Goal: Task Accomplishment & Management: Use online tool/utility

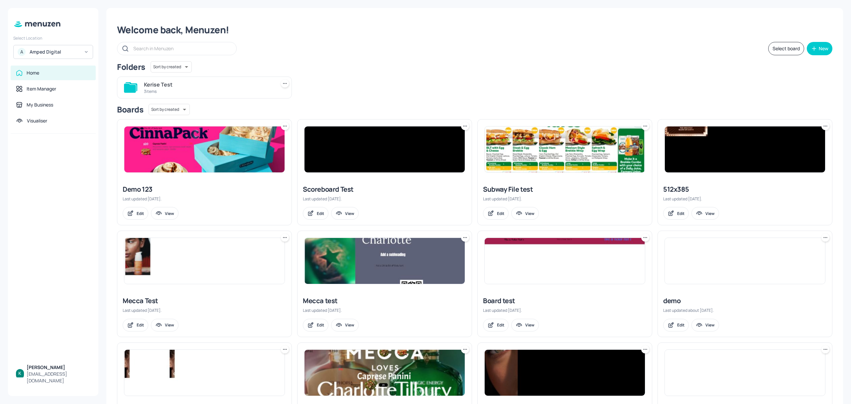
click at [60, 51] on div "Amped Digital" at bounding box center [55, 52] width 50 height 7
click at [55, 82] on div "Subway AU/[GEOGRAPHIC_DATA]" at bounding box center [59, 83] width 58 height 8
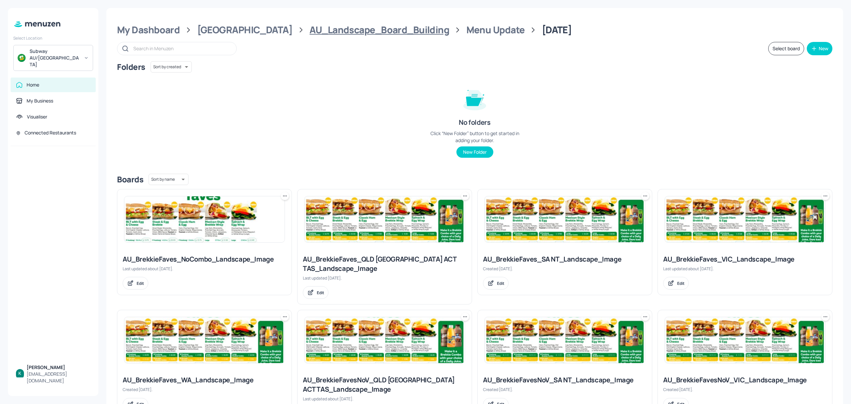
click at [310, 32] on div "AU_Landscape_Board_Building" at bounding box center [380, 30] width 140 height 12
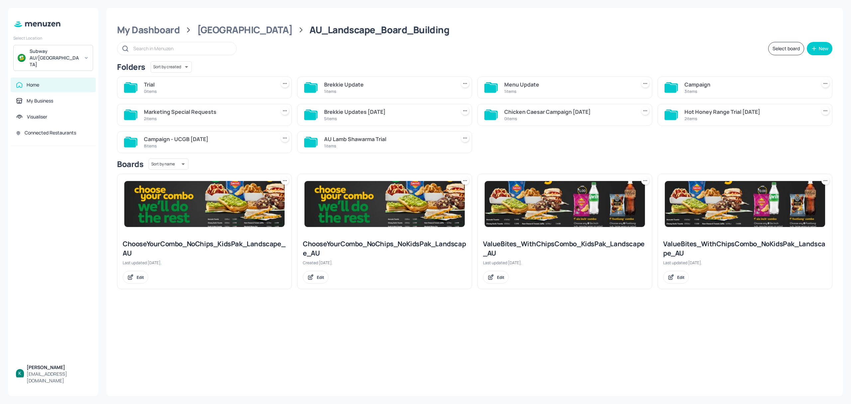
drag, startPoint x: 744, startPoint y: 88, endPoint x: 708, endPoint y: 87, distance: 35.9
click at [744, 88] on div "Campaign" at bounding box center [749, 84] width 129 height 8
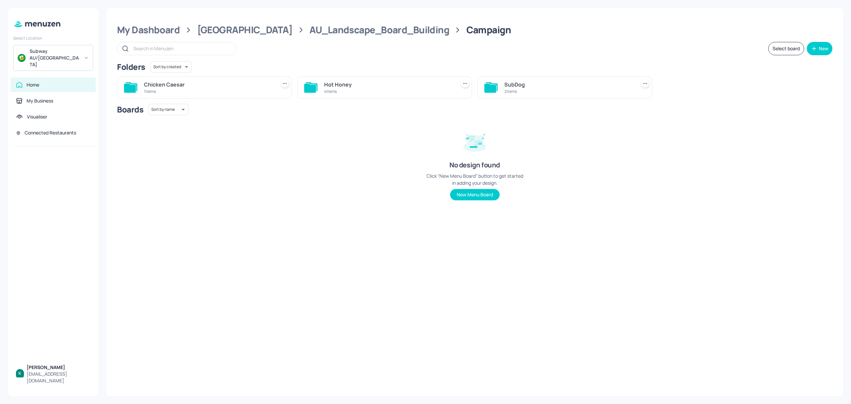
click at [376, 91] on div "4 items" at bounding box center [388, 91] width 129 height 6
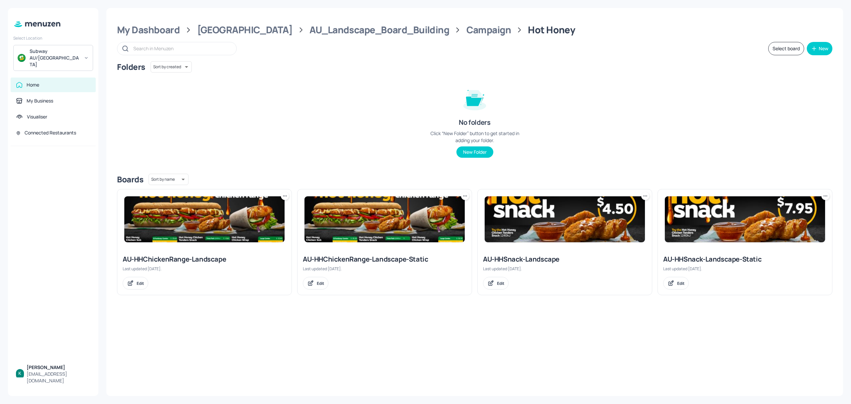
click at [375, 260] on div "AU-HHChickenRange-Landscape-Static" at bounding box center [385, 258] width 164 height 9
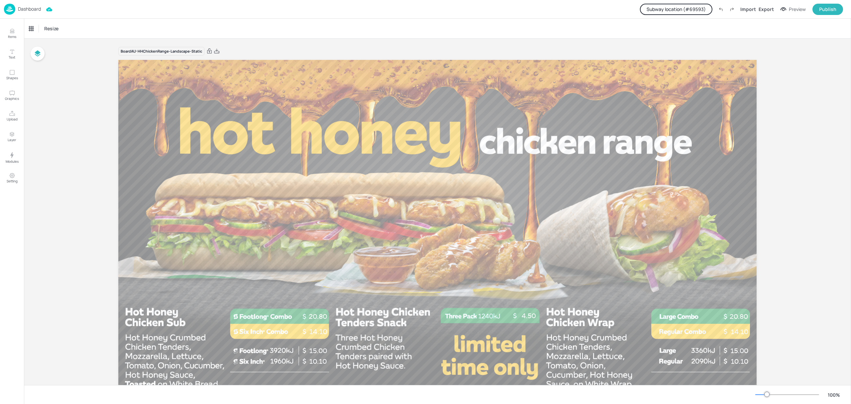
click at [695, 5] on button "Subway location (# 69593 )" at bounding box center [676, 9] width 73 height 11
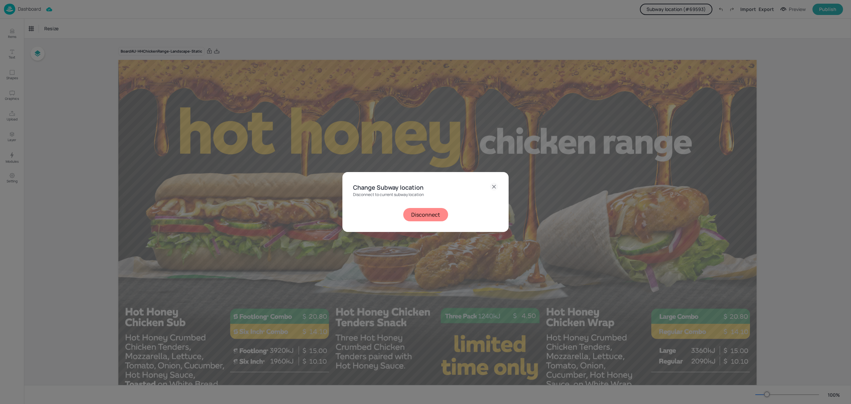
click at [423, 212] on button "Disconnect" at bounding box center [425, 214] width 45 height 13
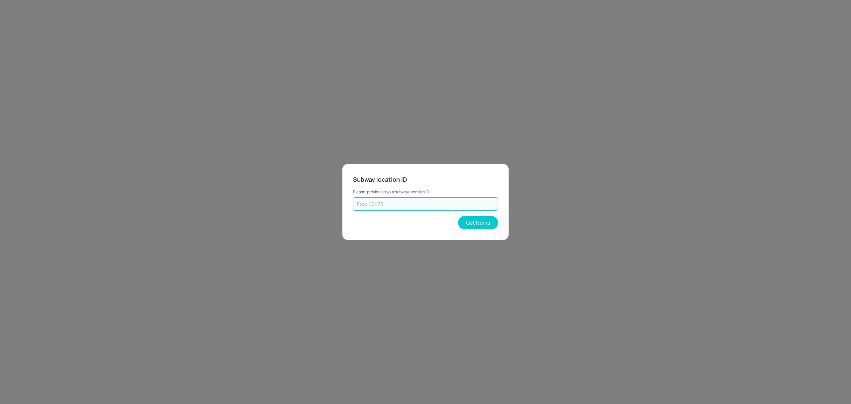
click at [482, 205] on input "text" at bounding box center [425, 203] width 145 height 13
type input "35478"
click at [486, 217] on button "Get Items" at bounding box center [478, 222] width 40 height 13
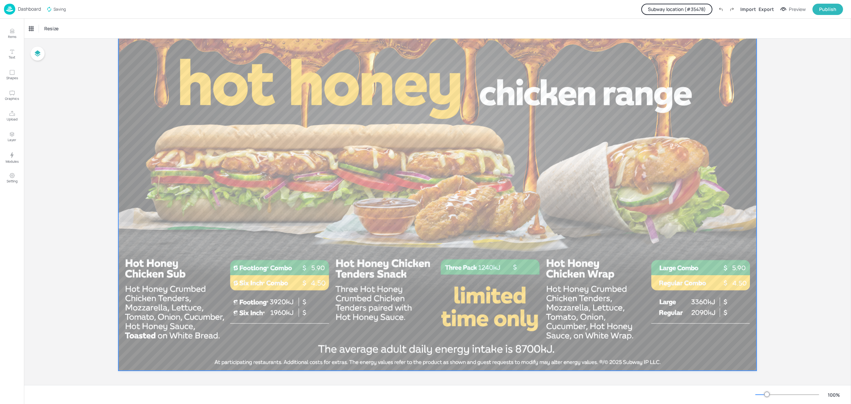
scroll to position [51, 0]
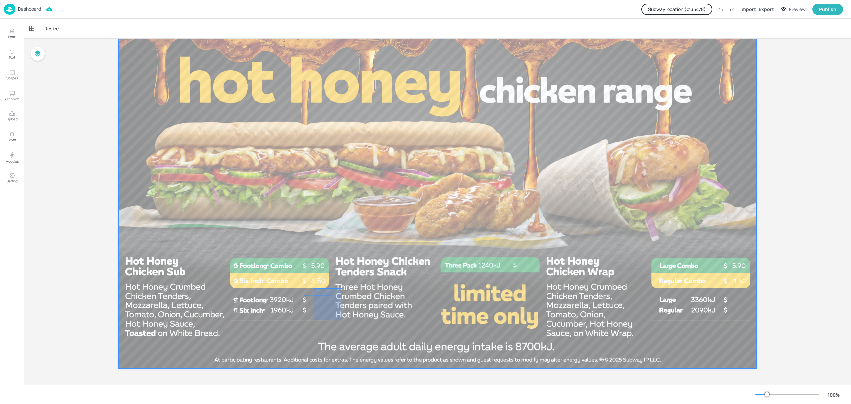
drag, startPoint x: 343, startPoint y: 288, endPoint x: 314, endPoint y: 321, distance: 43.6
click at [314, 321] on div at bounding box center [437, 188] width 639 height 359
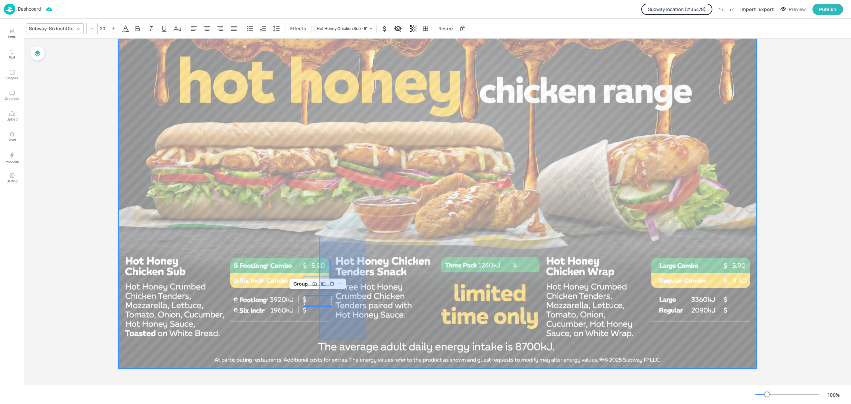
drag, startPoint x: 367, startPoint y: 237, endPoint x: 318, endPoint y: 339, distance: 112.6
click at [318, 339] on div at bounding box center [437, 188] width 639 height 359
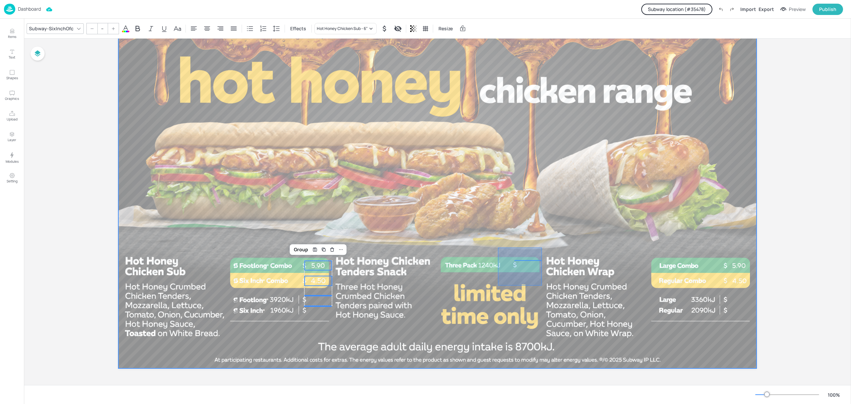
drag, startPoint x: 542, startPoint y: 247, endPoint x: 498, endPoint y: 285, distance: 58.0
click at [498, 285] on div at bounding box center [437, 188] width 639 height 359
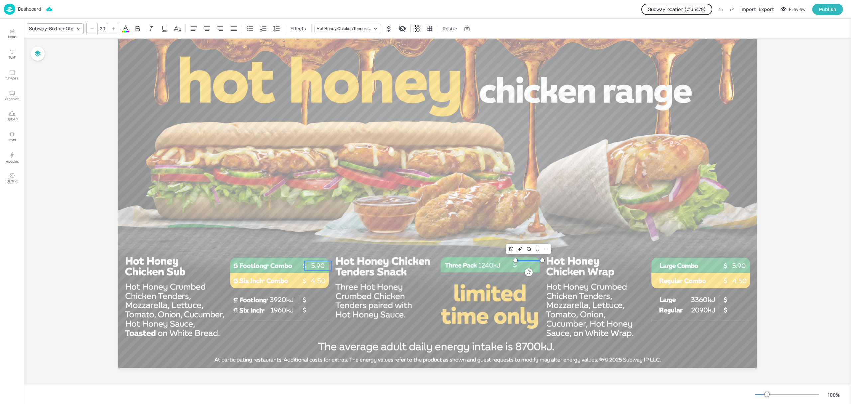
type input "20"
click at [321, 267] on p "5.90" at bounding box center [318, 265] width 27 height 9
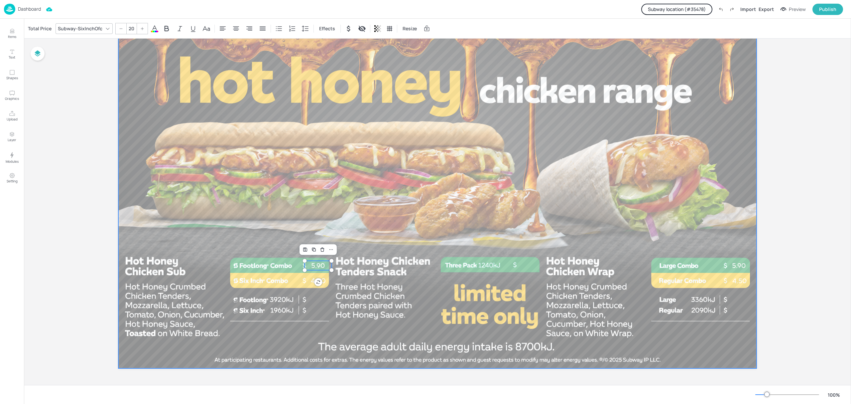
click at [341, 289] on div at bounding box center [437, 188] width 639 height 359
drag, startPoint x: 339, startPoint y: 293, endPoint x: 297, endPoint y: 297, distance: 41.8
click at [297, 297] on div at bounding box center [437, 188] width 639 height 359
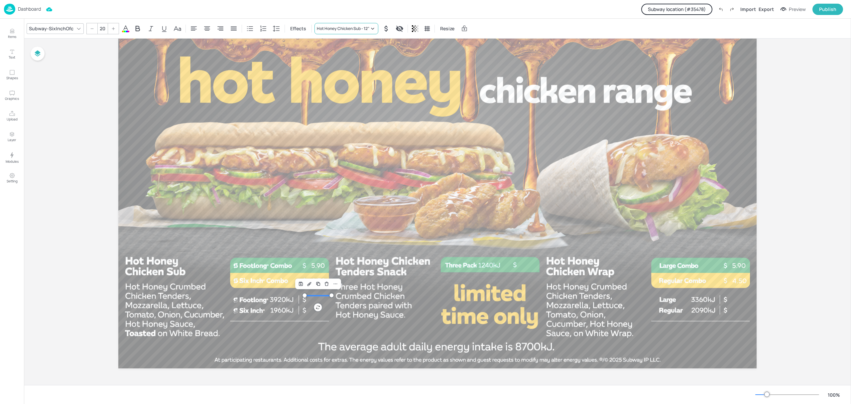
click at [364, 27] on div "Hot Honey Chicken Sub - 12"" at bounding box center [343, 29] width 53 height 6
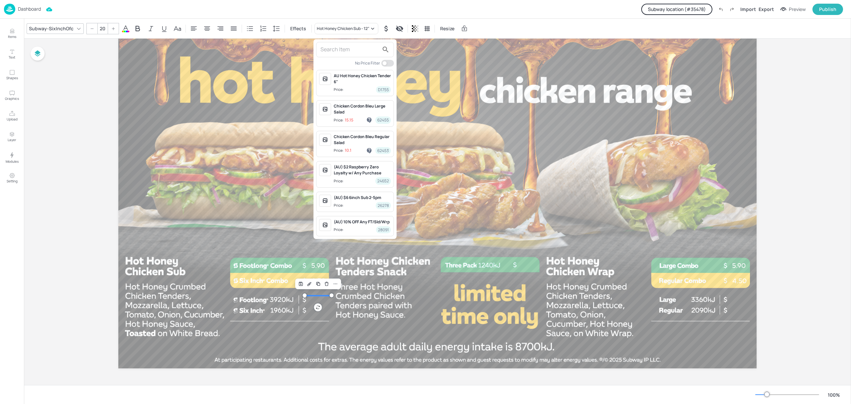
click at [364, 48] on input "text" at bounding box center [350, 49] width 59 height 11
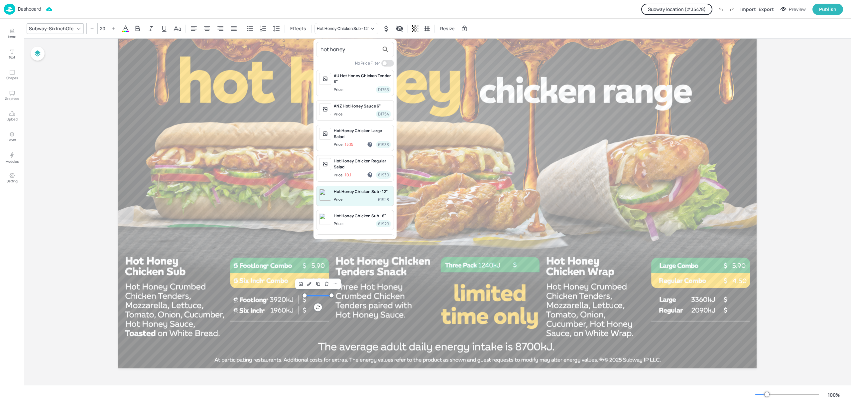
type input "hot honey"
click at [357, 200] on span "Price: 61928" at bounding box center [362, 199] width 57 height 7
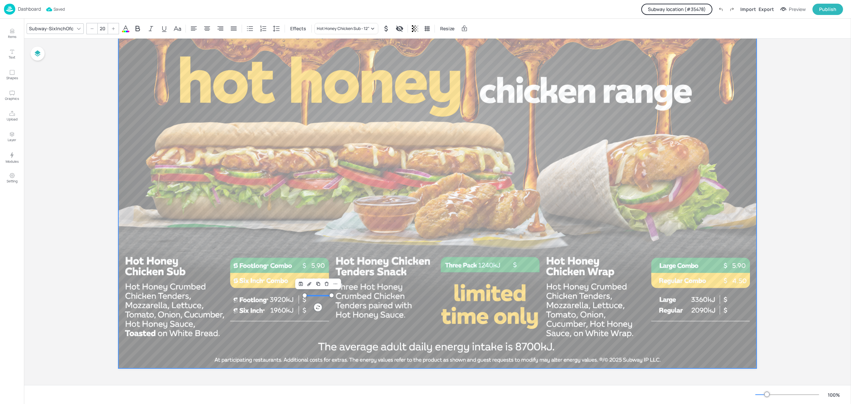
click at [320, 152] on div at bounding box center [437, 188] width 639 height 359
click at [27, 9] on p "Dashboard" at bounding box center [29, 9] width 23 height 5
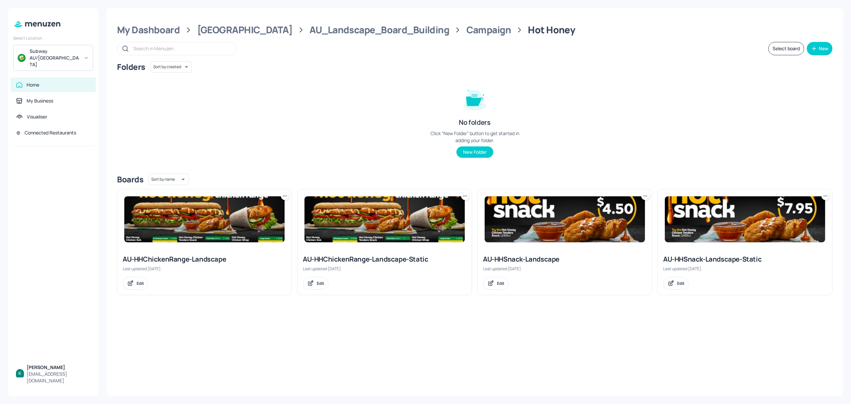
click at [216, 257] on div "AU-HHChickenRange-Landscape" at bounding box center [205, 258] width 164 height 9
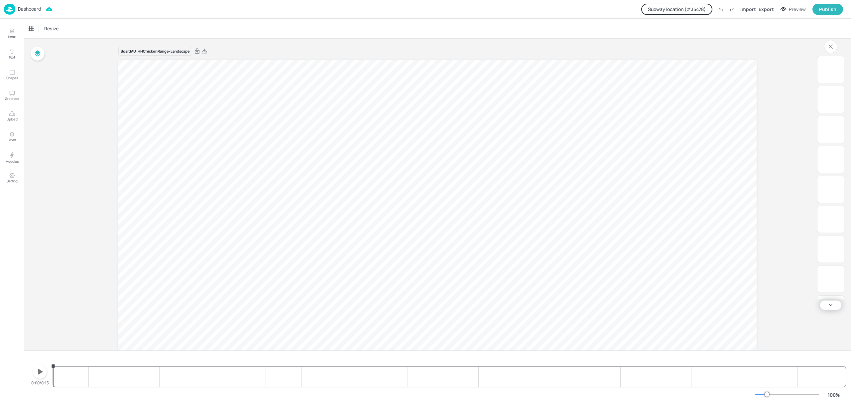
click at [37, 374] on icon "button" at bounding box center [40, 371] width 11 height 11
click at [39, 372] on icon "button" at bounding box center [39, 372] width 5 height 6
click at [39, 372] on icon "button" at bounding box center [40, 371] width 5 height 5
click at [39, 372] on icon "button" at bounding box center [39, 372] width 5 height 6
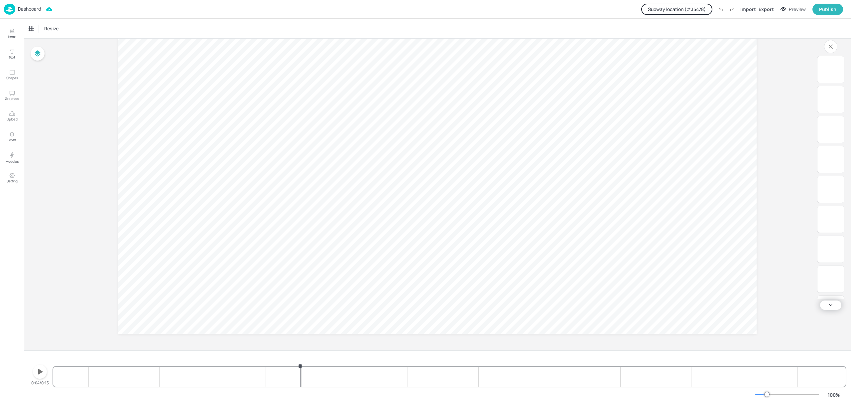
click at [37, 5] on div "Dashboard" at bounding box center [22, 9] width 37 height 11
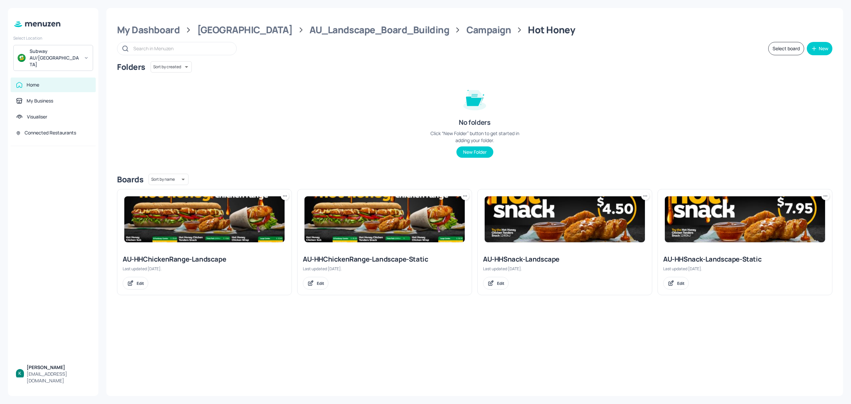
click at [357, 257] on div "AU-HHChickenRange-Landscape-Static" at bounding box center [385, 258] width 164 height 9
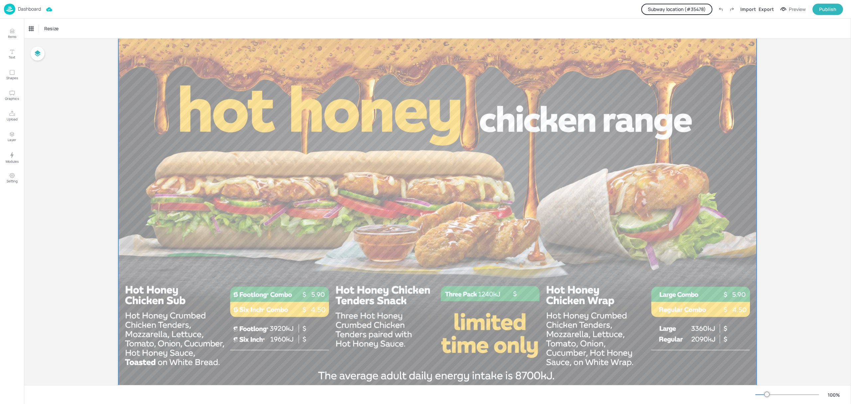
scroll to position [7, 0]
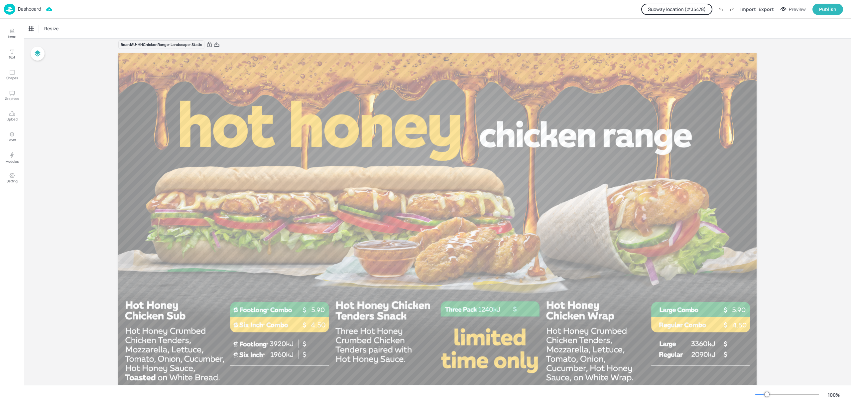
click at [699, 5] on button "Subway location (# 35478 )" at bounding box center [677, 9] width 71 height 11
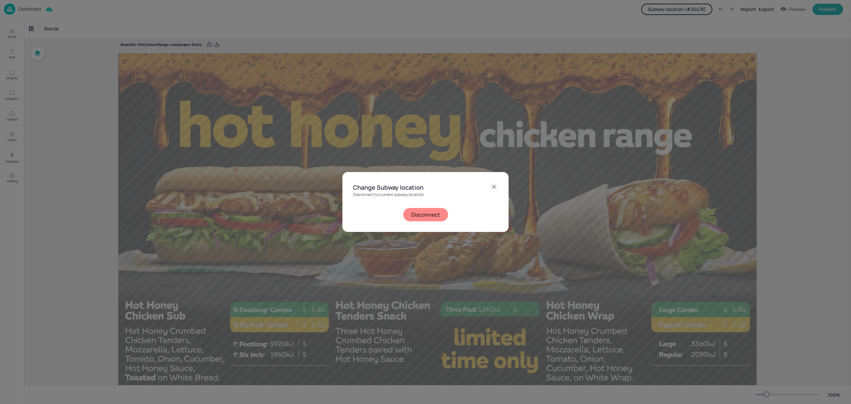
click at [410, 210] on button "Disconnect" at bounding box center [425, 214] width 45 height 13
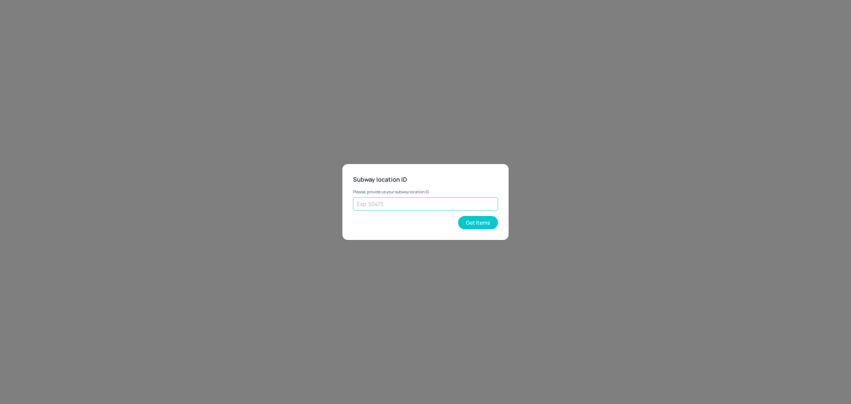
click at [474, 201] on input "text" at bounding box center [425, 203] width 145 height 13
type input "70308"
click at [483, 227] on button "Get Items" at bounding box center [478, 222] width 40 height 13
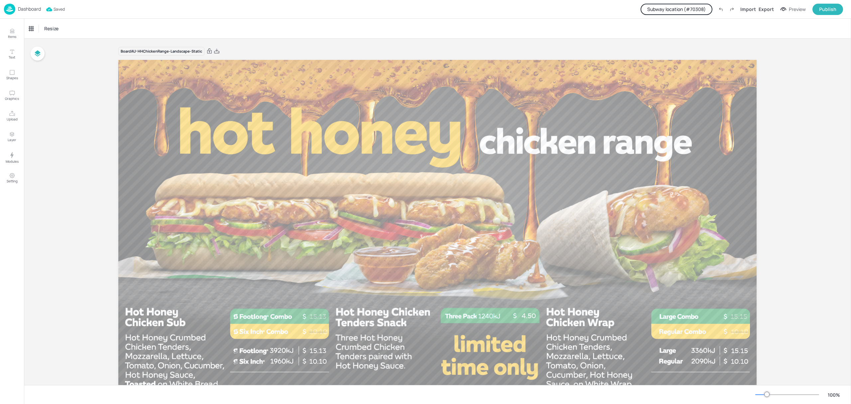
click at [29, 12] on div "Dashboard" at bounding box center [22, 9] width 37 height 11
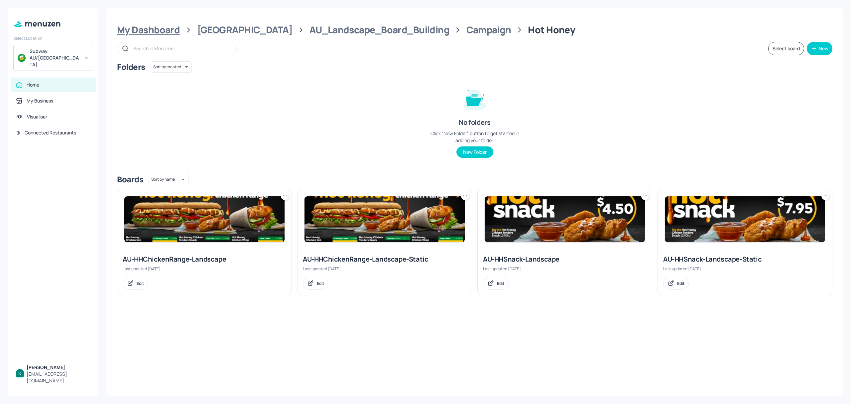
click at [171, 27] on div "My Dashboard" at bounding box center [148, 30] width 63 height 12
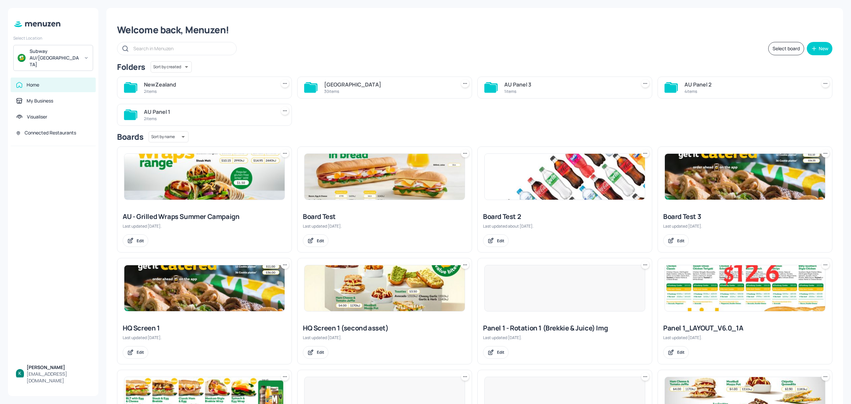
click at [213, 83] on div "NewZealand" at bounding box center [208, 84] width 129 height 8
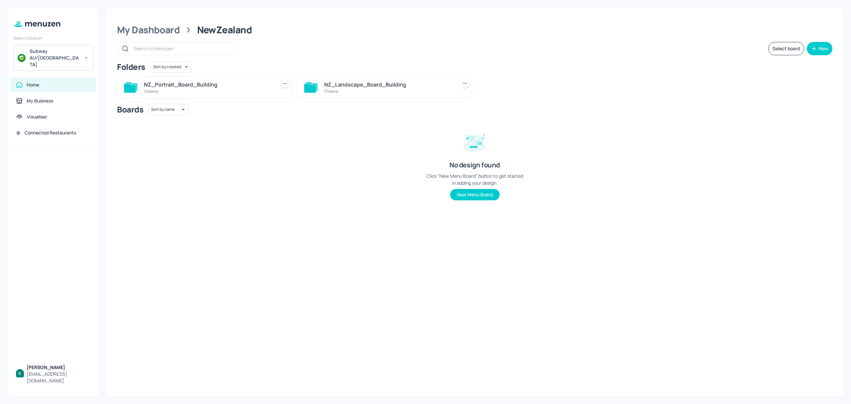
click at [376, 88] on div "NZ_Landscape_Board_Building" at bounding box center [388, 84] width 129 height 8
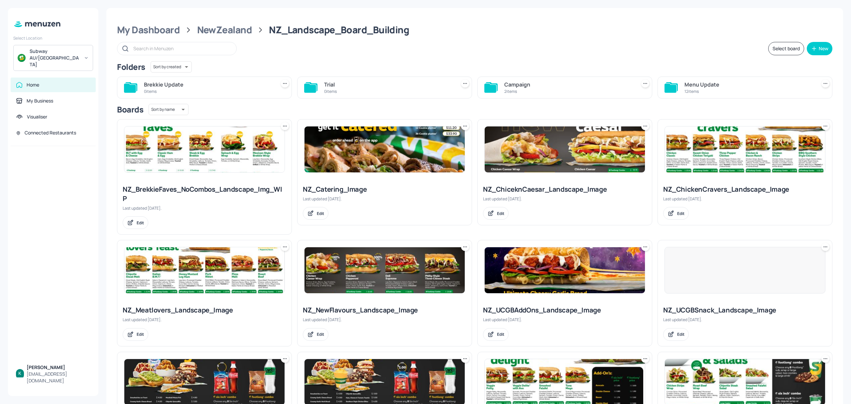
click at [556, 88] on div "Campaign" at bounding box center [569, 84] width 129 height 8
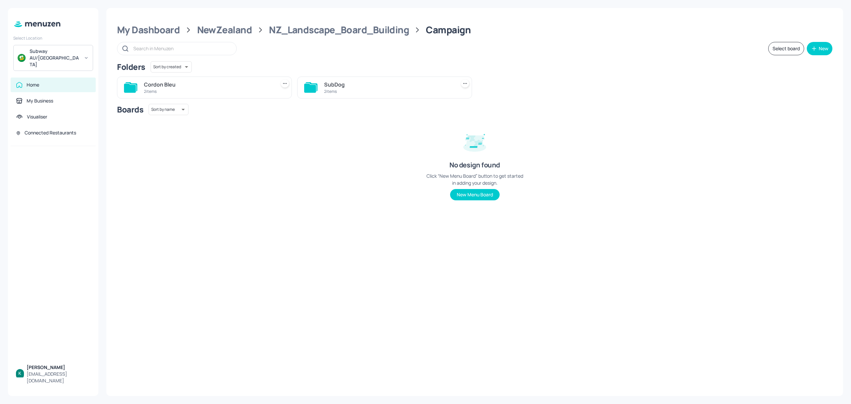
click at [230, 82] on div "Cordon Bleu" at bounding box center [208, 84] width 129 height 8
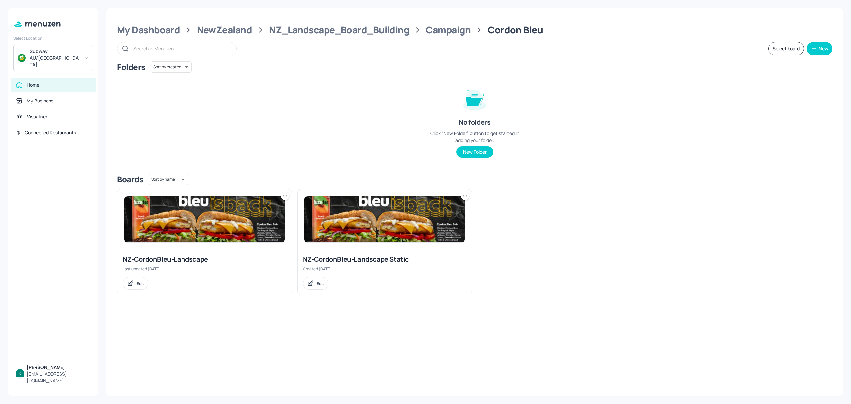
click at [356, 261] on div "NZ-CordonBleu-Landscape Static" at bounding box center [385, 258] width 164 height 9
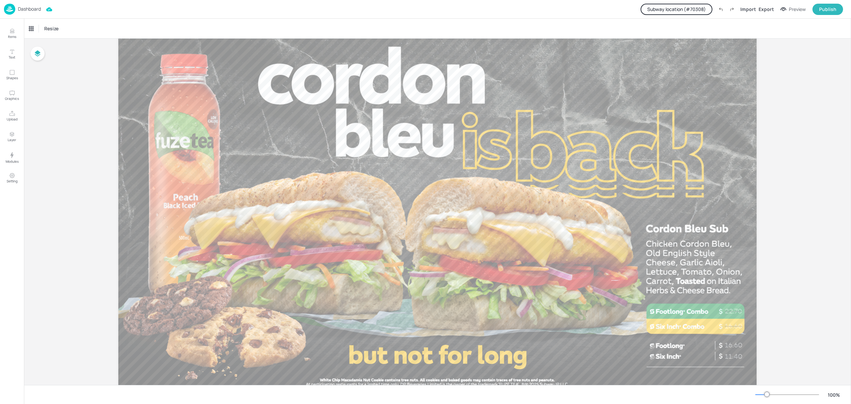
scroll to position [51, 0]
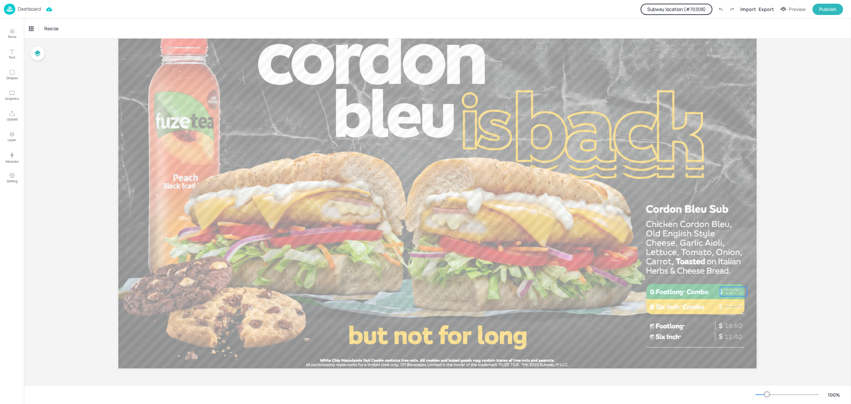
click at [741, 290] on p "22.70" at bounding box center [733, 291] width 27 height 9
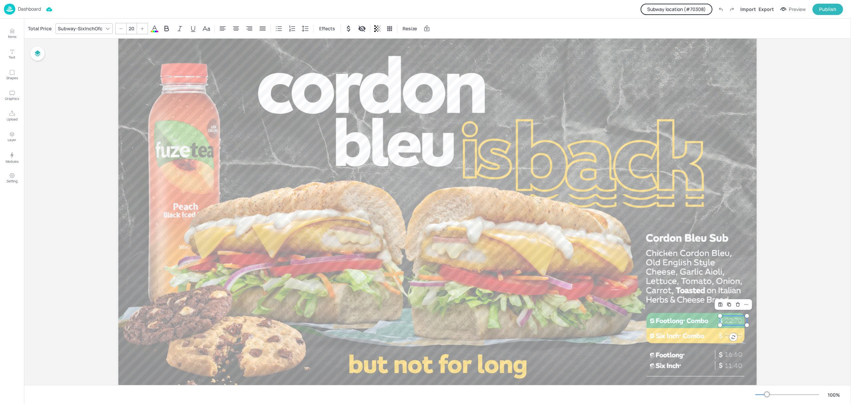
scroll to position [7, 0]
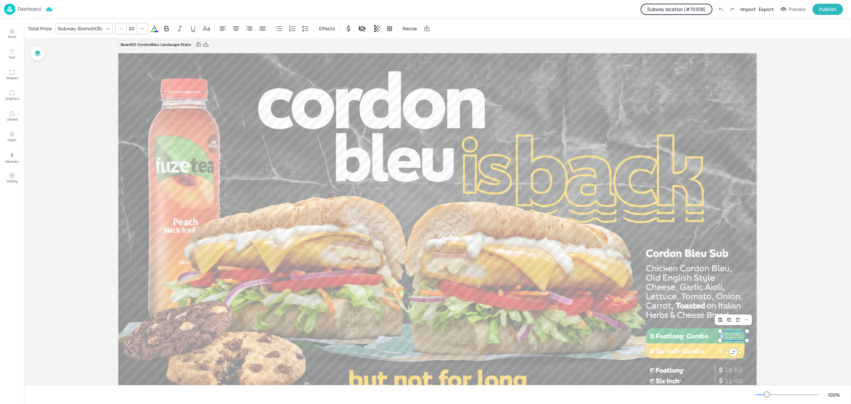
click at [774, 247] on div "Board NZ-CordonBleu-Landscape Static 11.40 11.40 11.40 11.40 16.60 16.60 22.70" at bounding box center [438, 230] width 676 height 397
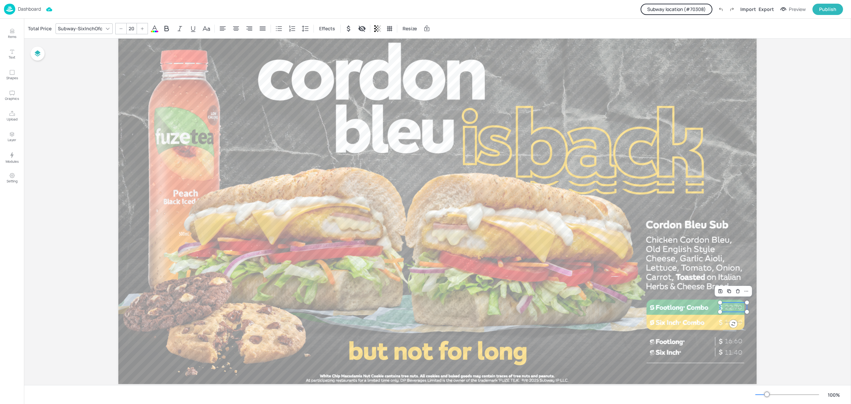
scroll to position [51, 0]
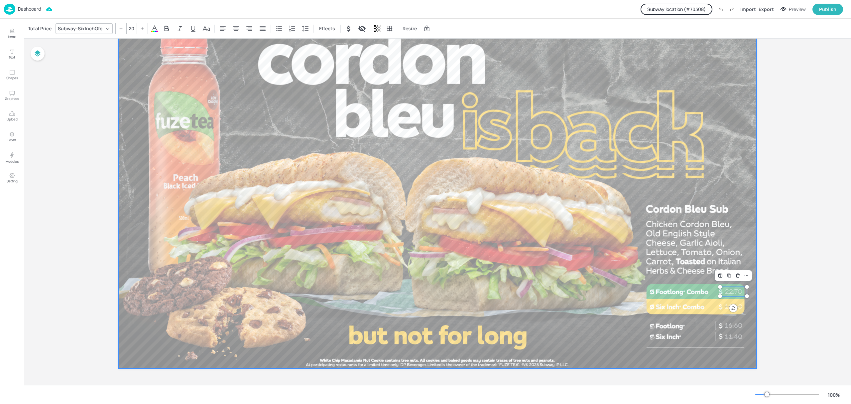
click at [752, 234] on div at bounding box center [437, 188] width 639 height 359
